Goal: Task Accomplishment & Management: Use online tool/utility

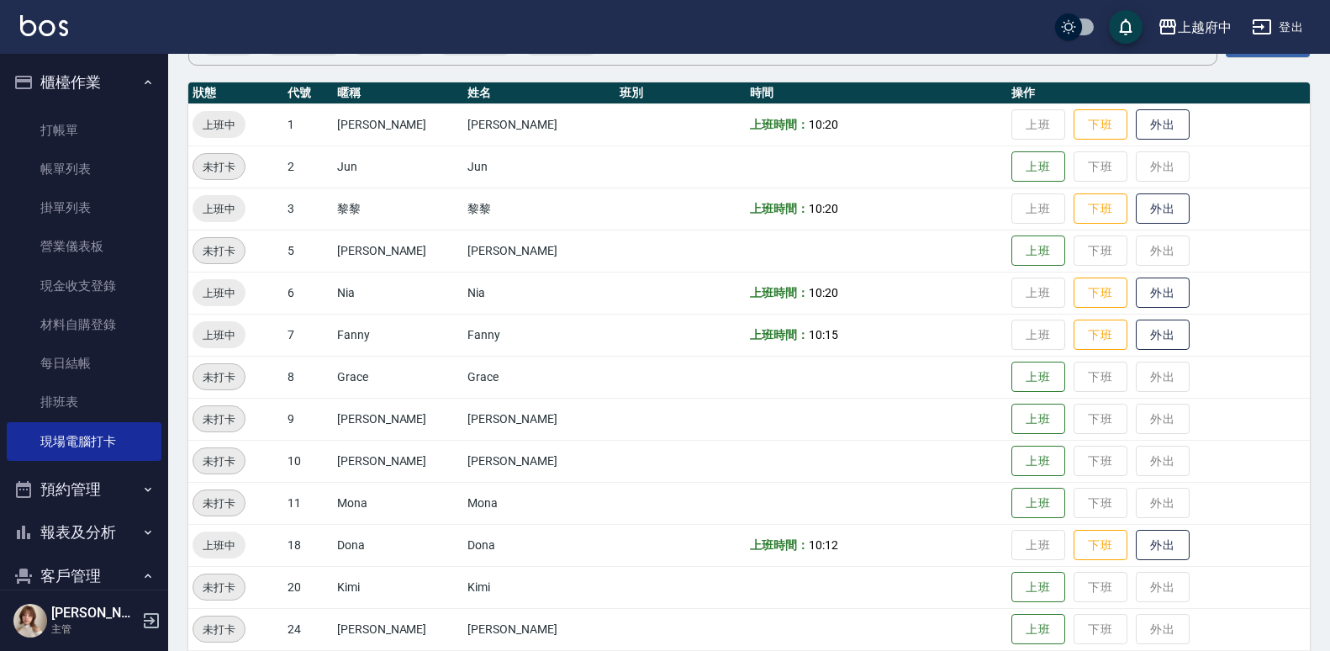
scroll to position [168, 0]
click at [1011, 590] on button "上班" at bounding box center [1038, 586] width 54 height 29
click at [1012, 582] on button "上班" at bounding box center [1038, 586] width 54 height 29
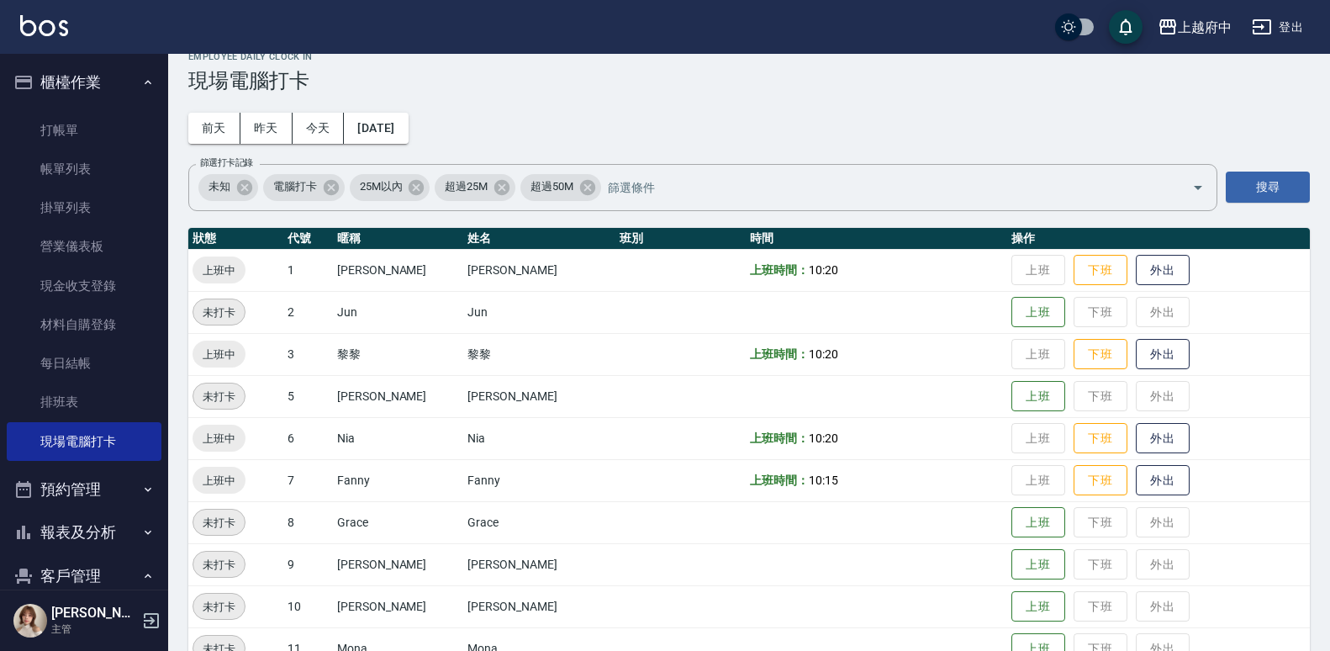
scroll to position [0, 0]
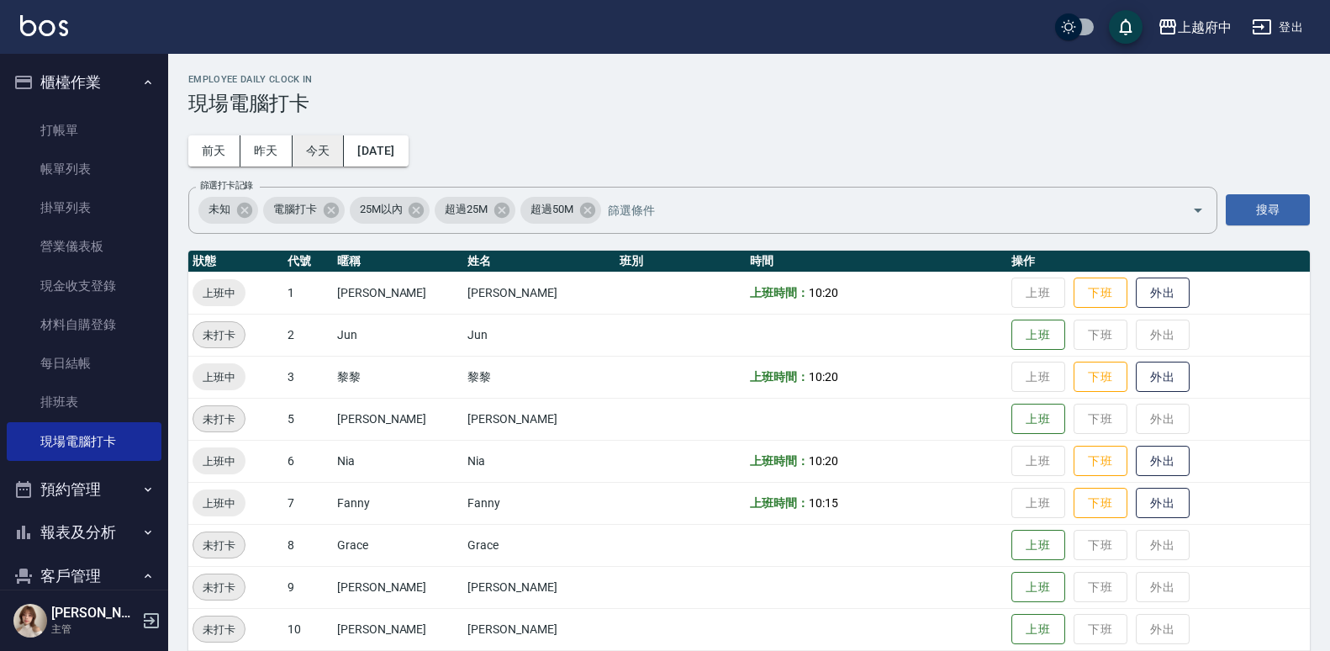
click at [331, 148] on button "今天" at bounding box center [318, 150] width 52 height 31
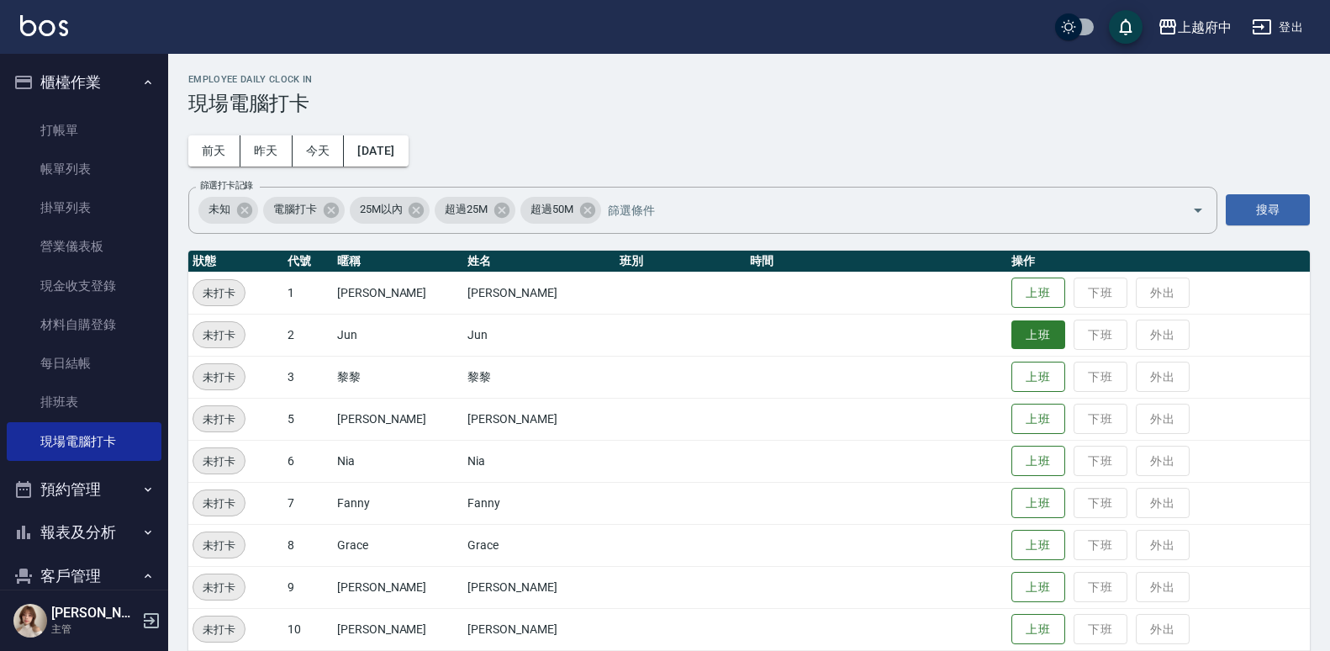
click at [1030, 329] on button "上班" at bounding box center [1038, 334] width 54 height 29
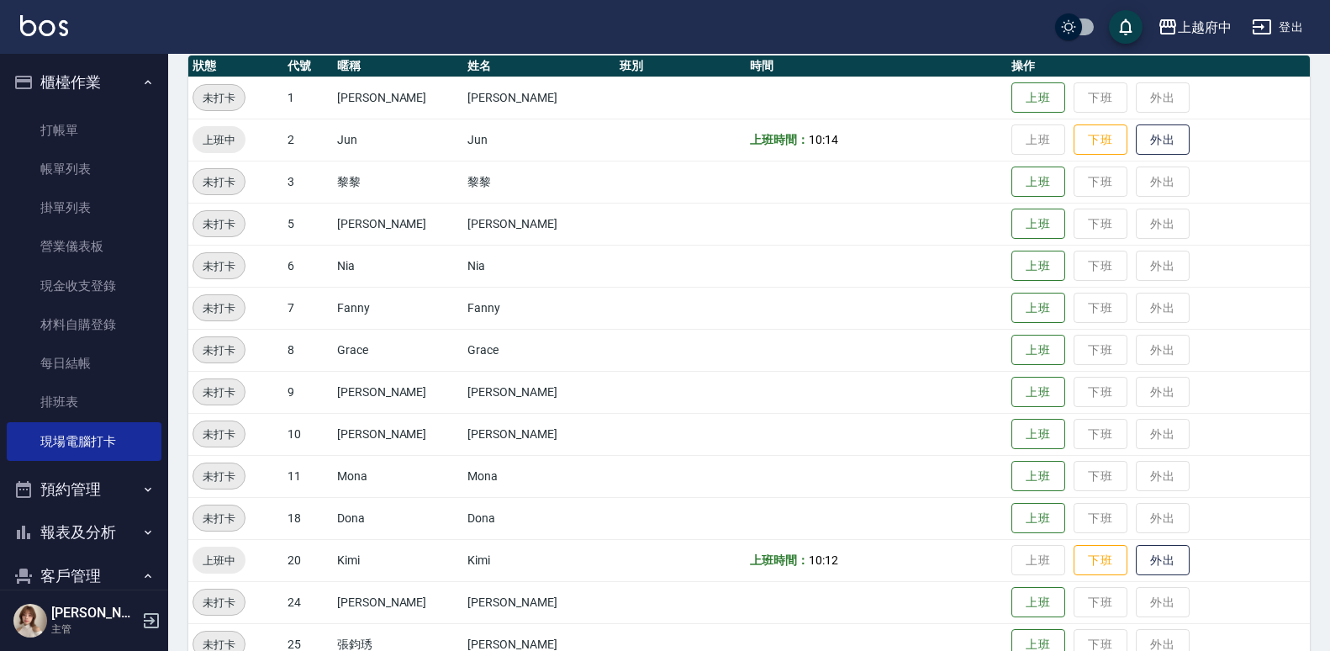
scroll to position [336, 0]
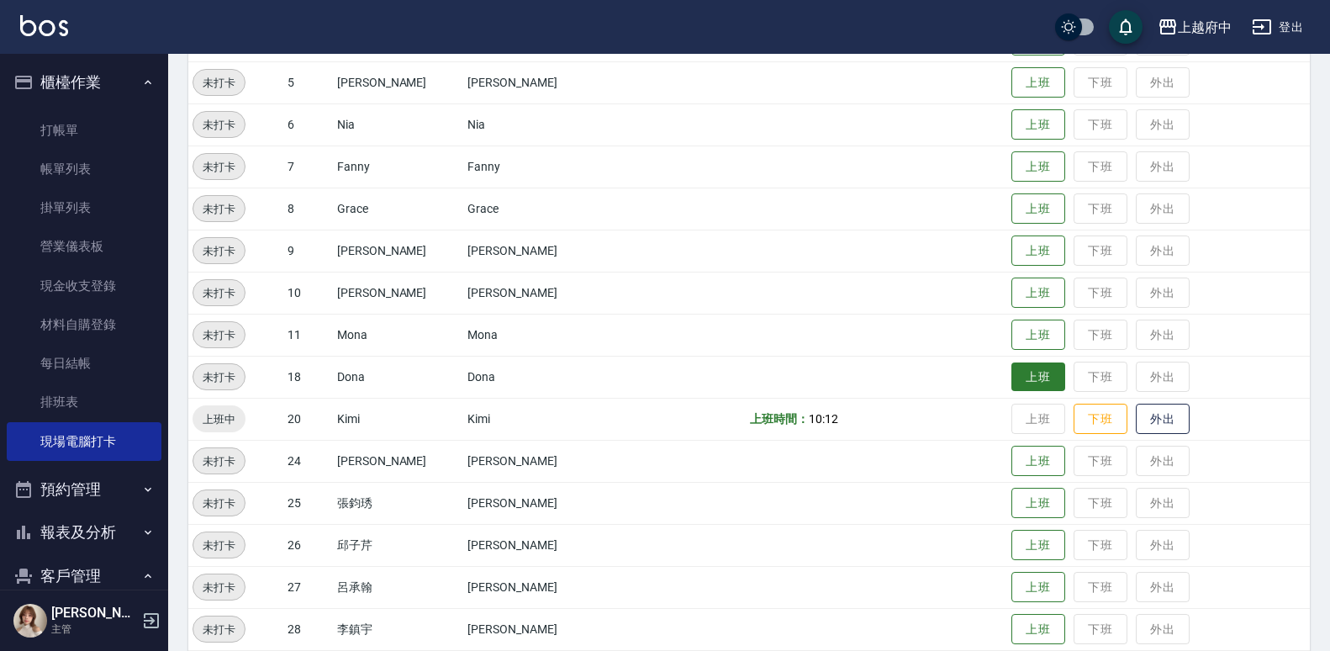
click at [1012, 377] on button "上班" at bounding box center [1038, 376] width 54 height 29
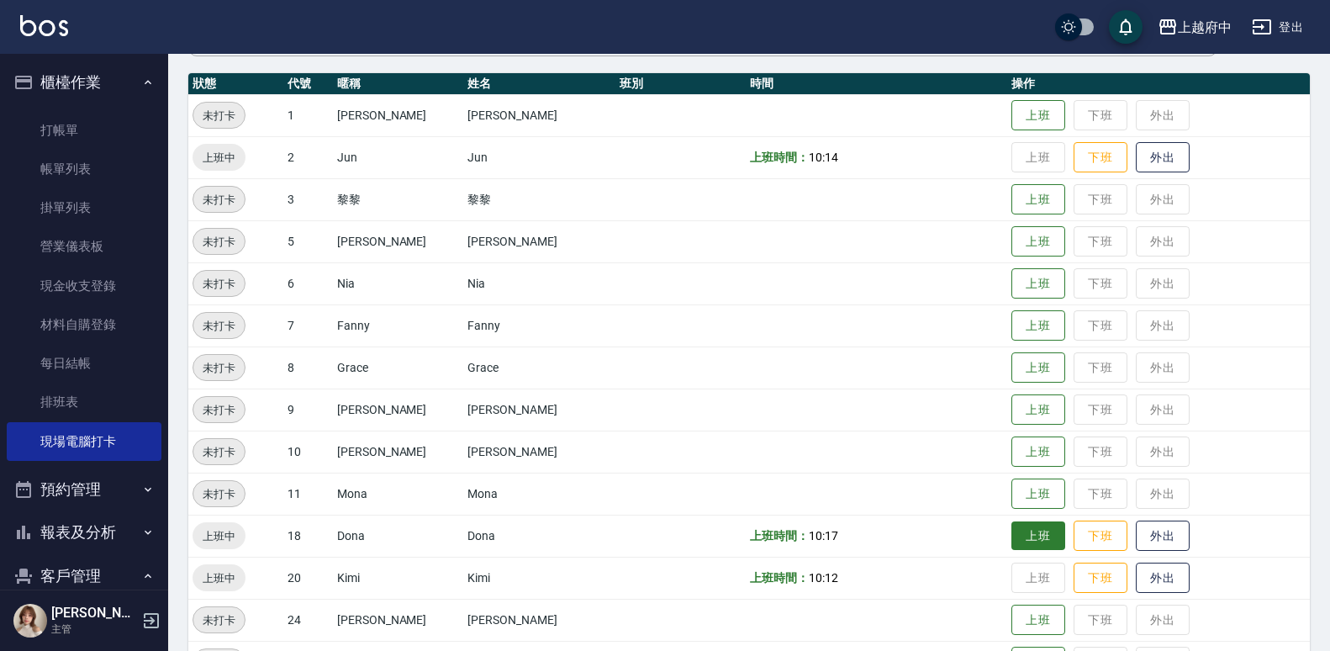
scroll to position [168, 0]
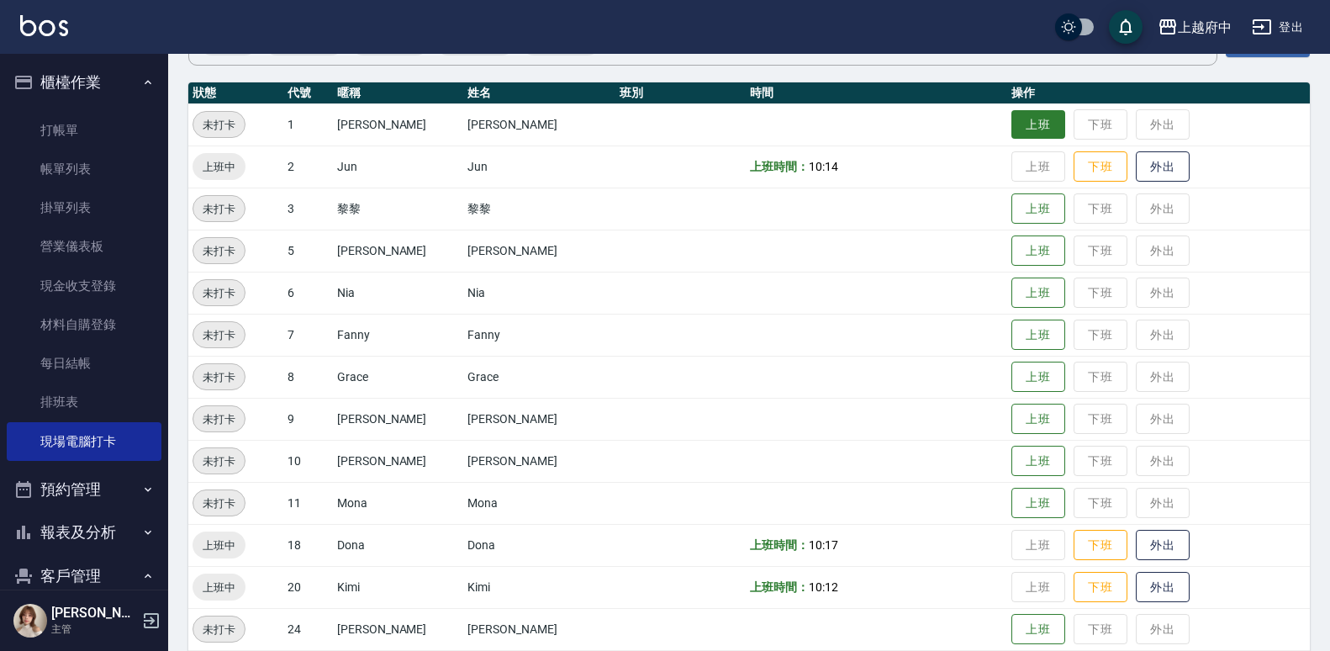
click at [1015, 117] on button "上班" at bounding box center [1038, 124] width 54 height 29
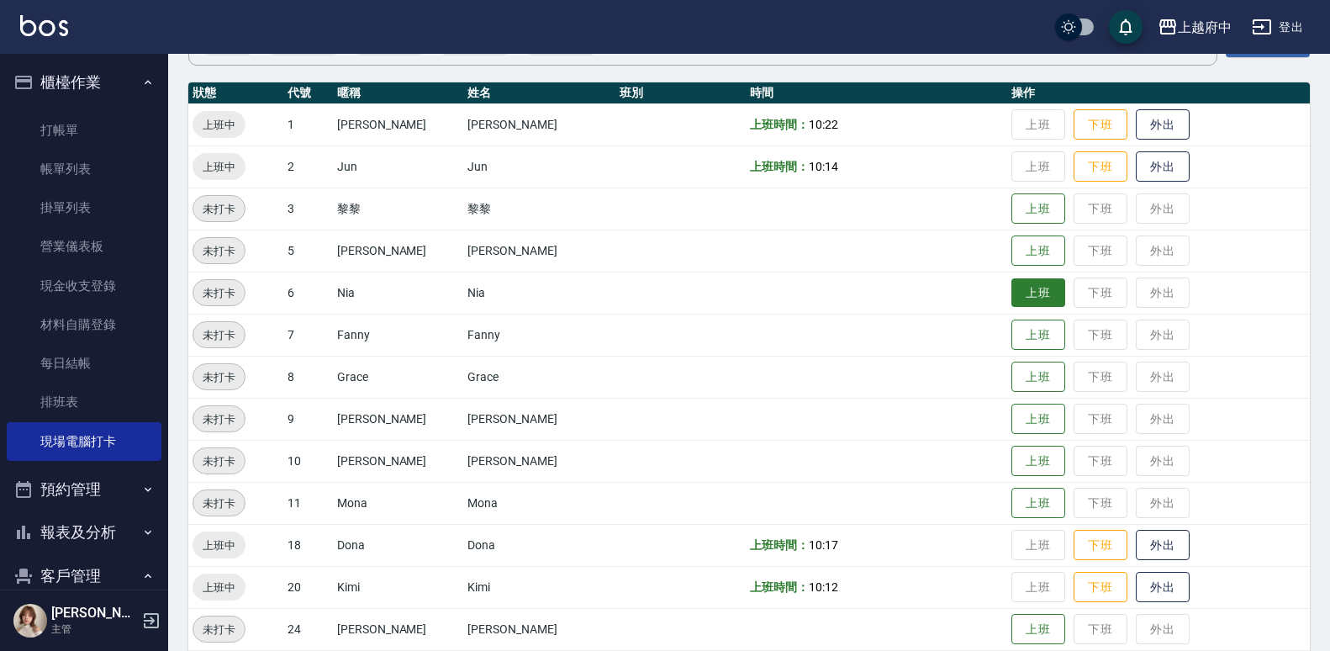
click at [1033, 280] on button "上班" at bounding box center [1038, 292] width 54 height 29
click at [1011, 341] on button "上班" at bounding box center [1038, 334] width 54 height 29
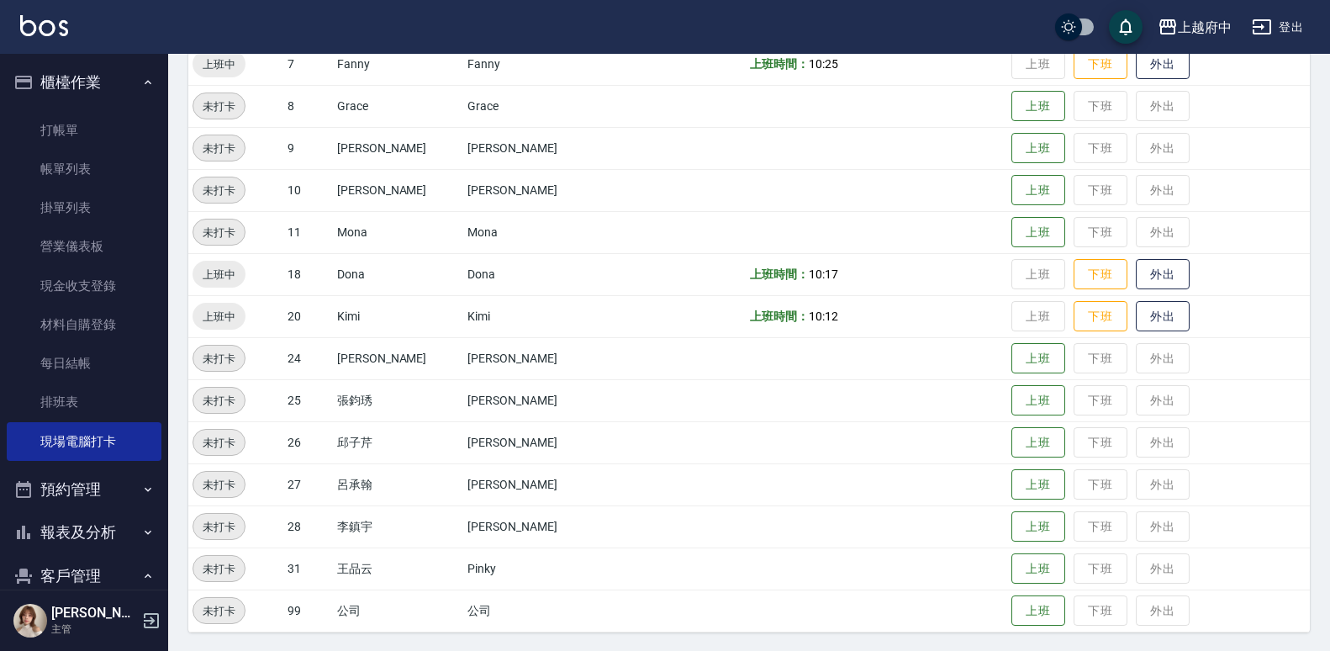
scroll to position [440, 0]
click at [1011, 524] on button "上班" at bounding box center [1038, 524] width 54 height 29
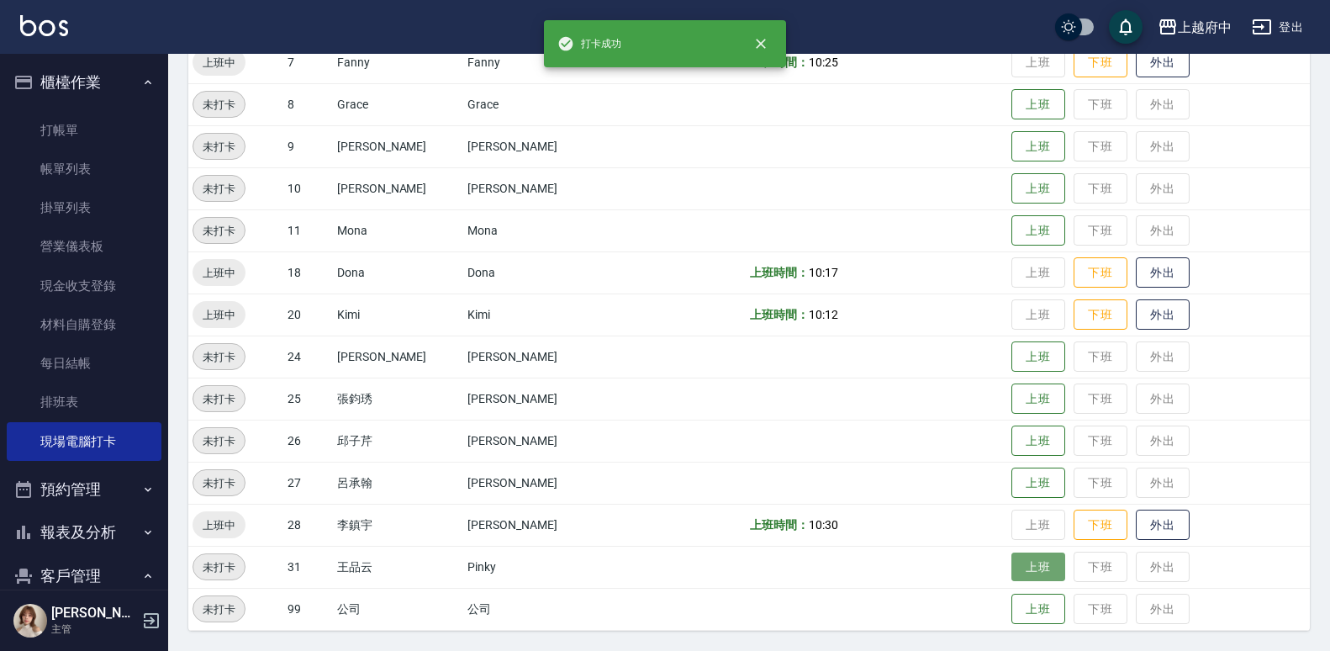
click at [1011, 565] on button "上班" at bounding box center [1038, 566] width 54 height 29
